Goal: Information Seeking & Learning: Learn about a topic

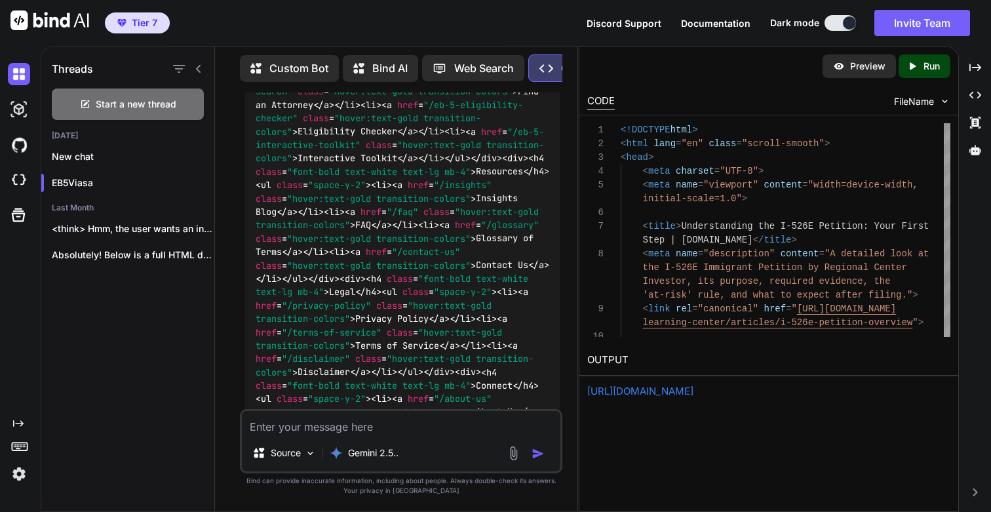
scroll to position [72666, 0]
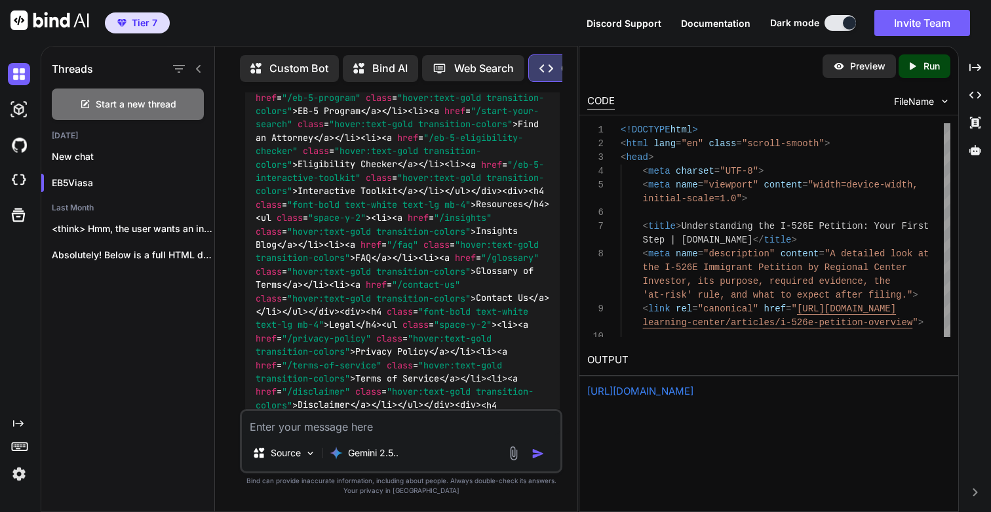
drag, startPoint x: 264, startPoint y: 250, endPoint x: 305, endPoint y: 250, distance: 41.3
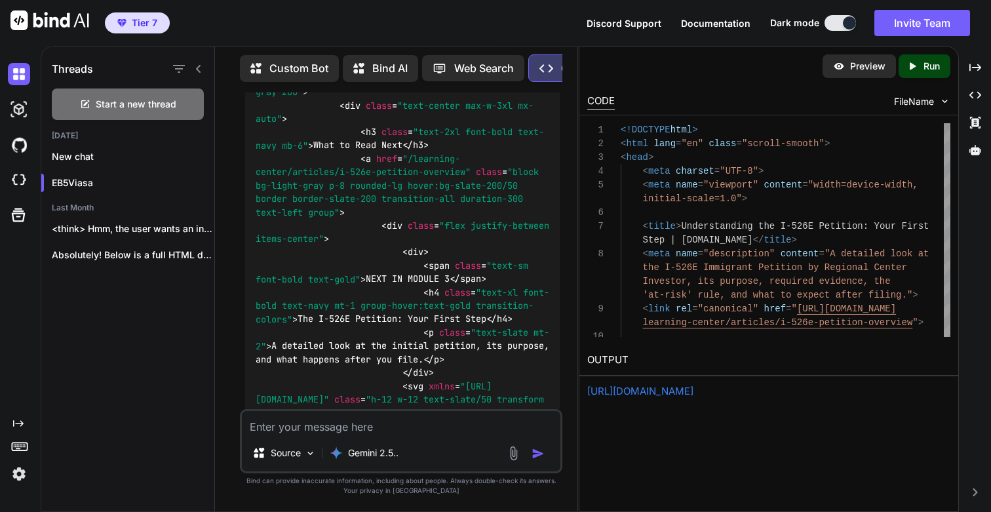
scroll to position [65784, 0]
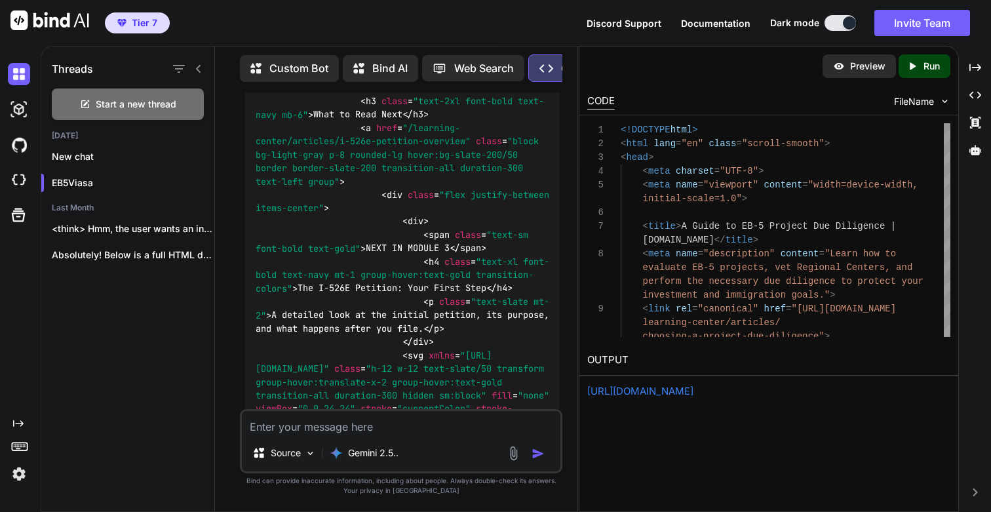
click at [916, 59] on div "Created with Pixso. Run" at bounding box center [925, 66] width 52 height 24
click at [624, 391] on link "[URL][DOMAIN_NAME]" at bounding box center [640, 391] width 106 height 12
click at [694, 395] on link "[URL][DOMAIN_NAME]" at bounding box center [640, 391] width 106 height 12
drag, startPoint x: 298, startPoint y: 178, endPoint x: 462, endPoint y: 178, distance: 163.9
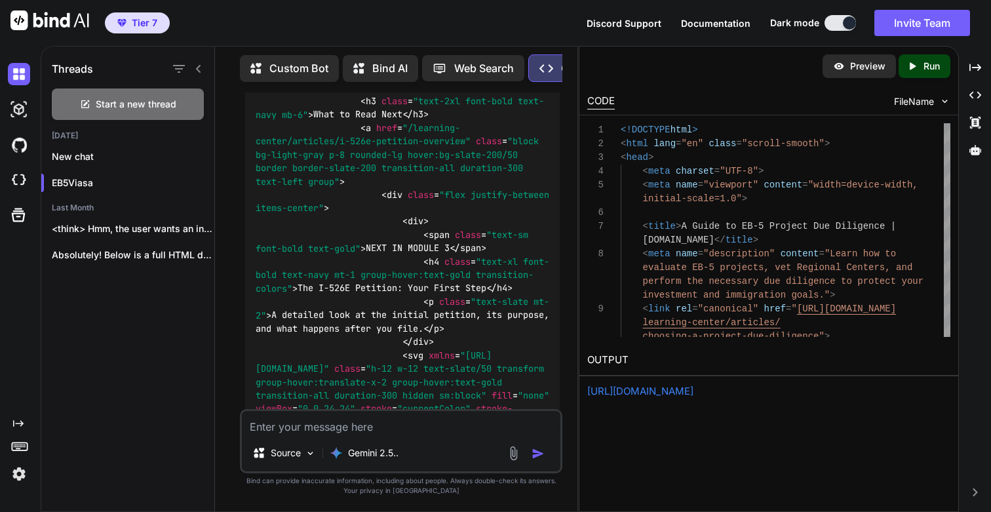
copy h3 "Choosing a Project & Due Diligence"
drag, startPoint x: 275, startPoint y: 263, endPoint x: 303, endPoint y: 275, distance: 30.0
copy code "/learning-center/articles/choosing-a-project-due-diligence"
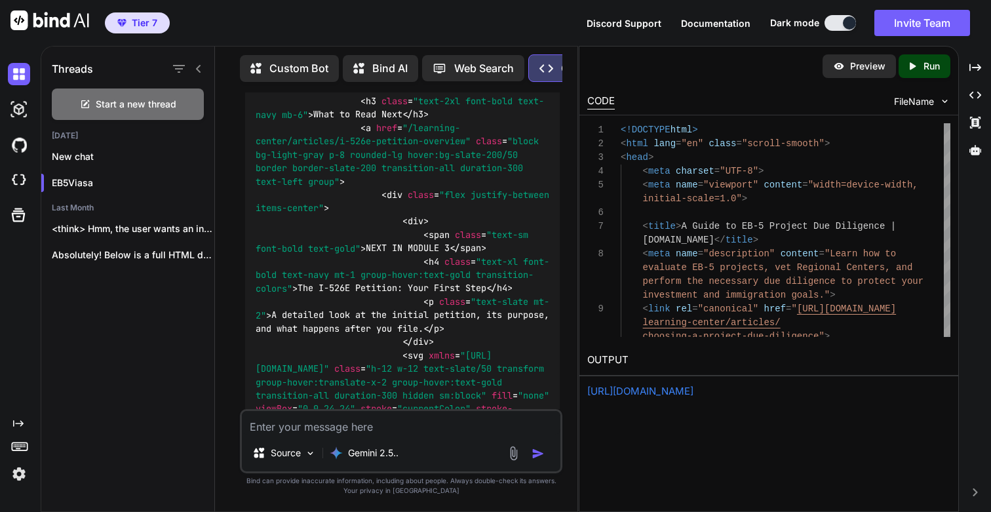
drag, startPoint x: 299, startPoint y: 178, endPoint x: 462, endPoint y: 184, distance: 162.7
copy h3 "Choosing a Project & Due Diligence"
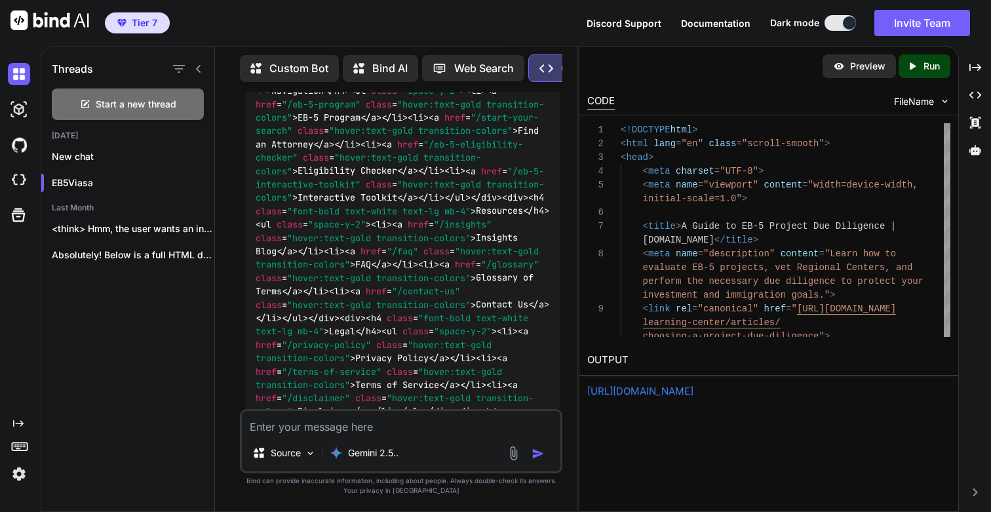
scroll to position [72720, 0]
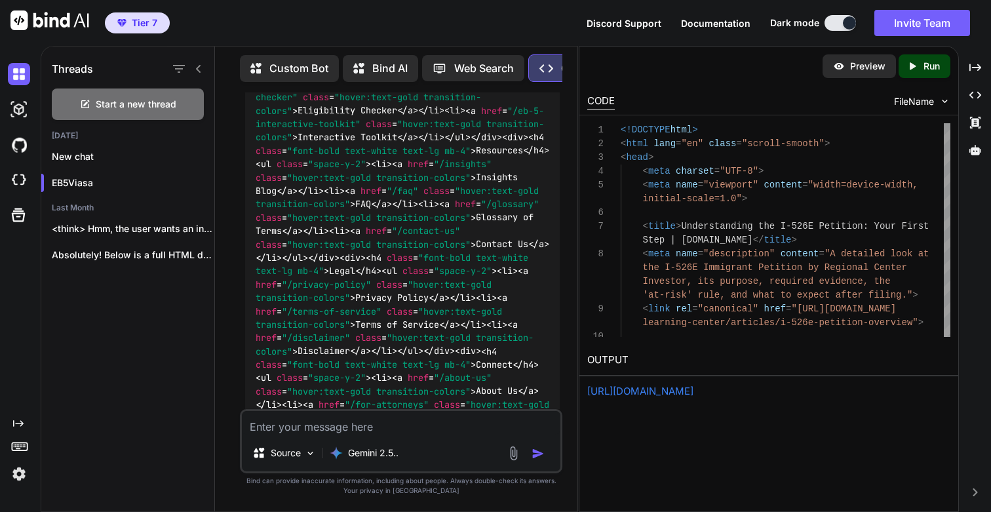
click at [920, 65] on icon "Created with Pixso." at bounding box center [915, 66] width 17 height 12
drag, startPoint x: 298, startPoint y: 193, endPoint x: 467, endPoint y: 195, distance: 169.1
click at [924, 69] on p "Run" at bounding box center [932, 66] width 16 height 13
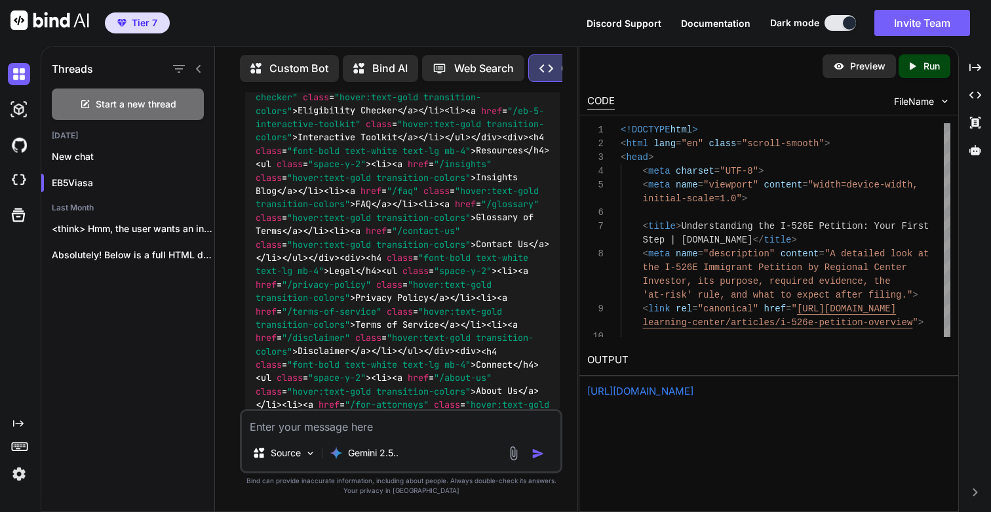
click at [688, 389] on link "[URL][DOMAIN_NAME]" at bounding box center [640, 391] width 106 height 12
drag, startPoint x: 279, startPoint y: 246, endPoint x: 259, endPoint y: 266, distance: 28.7
copy code "learning-center/articles/i-526e-petition-overview"
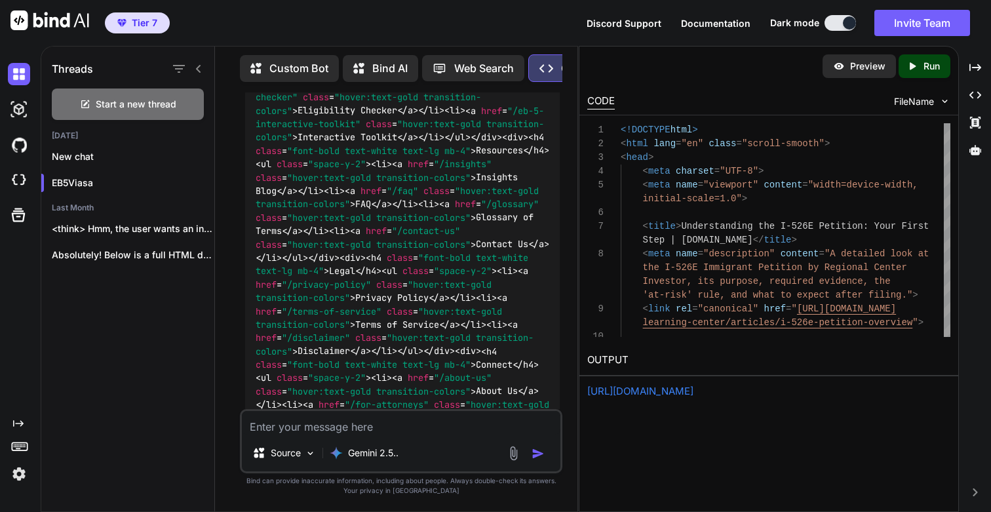
drag, startPoint x: 300, startPoint y: 193, endPoint x: 463, endPoint y: 190, distance: 162.6
copy h3 "The I-526E Petition: Your First Step"
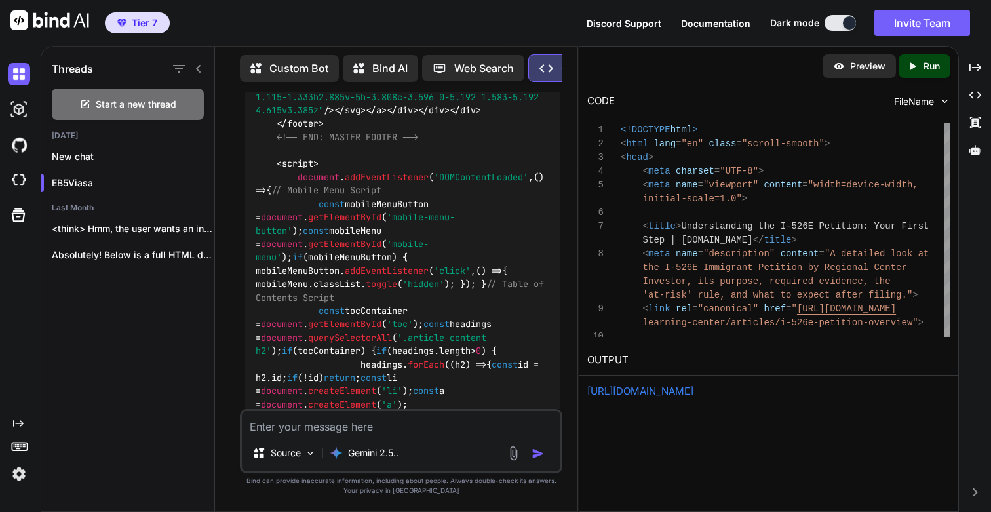
scroll to position [79667, 0]
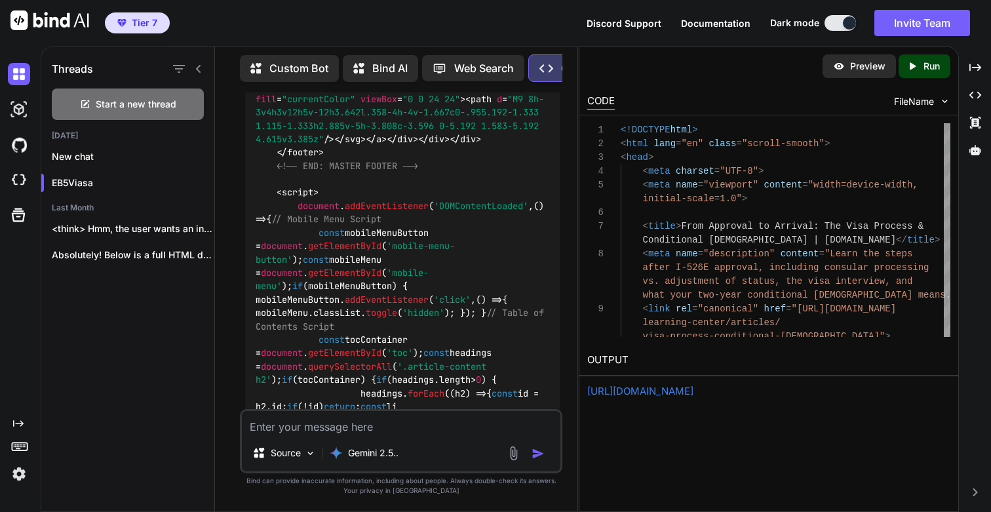
click at [926, 66] on p "Run" at bounding box center [932, 66] width 16 height 13
click at [646, 395] on link "[URL][DOMAIN_NAME]" at bounding box center [640, 391] width 106 height 12
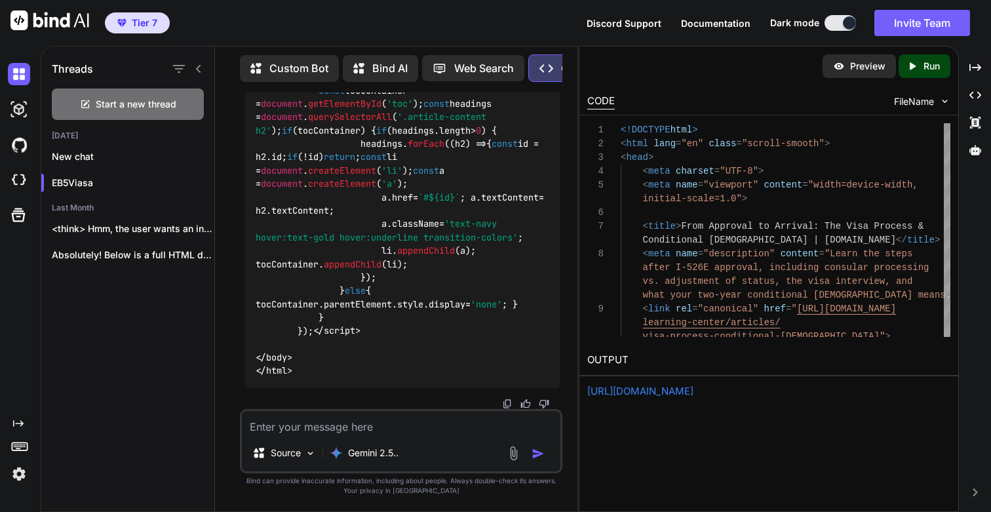
scroll to position [92021, 0]
